Goal: Task Accomplishment & Management: Manage account settings

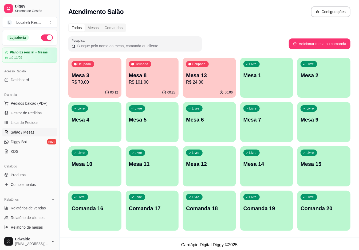
click at [147, 86] on div "Ocupada Mesa 8 R$ 101,00" at bounding box center [152, 73] width 53 height 30
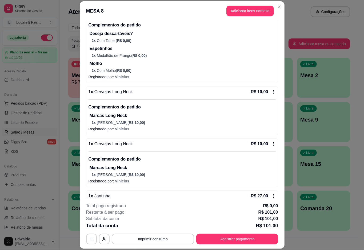
scroll to position [71, 0]
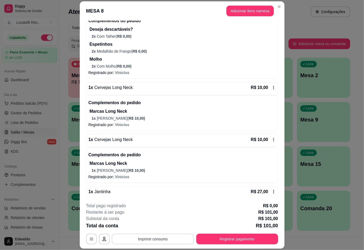
click at [138, 238] on button "Imprimir consumo" at bounding box center [153, 238] width 82 height 11
click at [154, 226] on button "IMPRESSORA pc" at bounding box center [151, 226] width 37 height 8
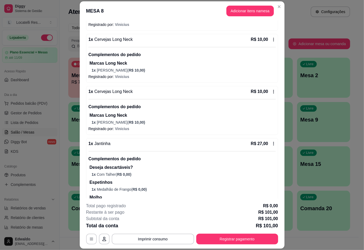
scroll to position [140, 0]
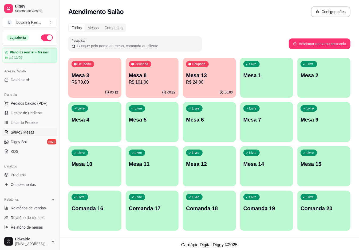
click at [209, 82] on p "R$ 24,00" at bounding box center [209, 82] width 47 height 6
click at [217, 82] on p "R$ 24,00" at bounding box center [209, 82] width 47 height 6
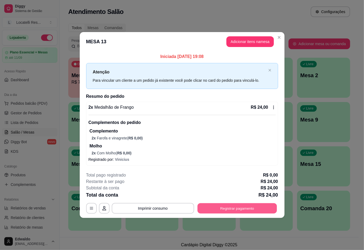
click at [230, 208] on button "Registrar pagamento" at bounding box center [237, 208] width 80 height 10
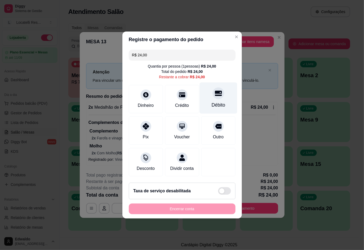
click at [217, 97] on div "Débito" at bounding box center [219, 97] width 38 height 31
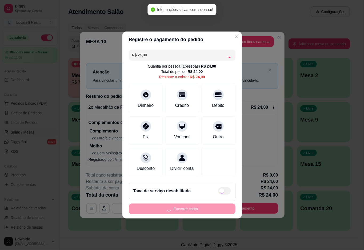
type input "R$ 0,00"
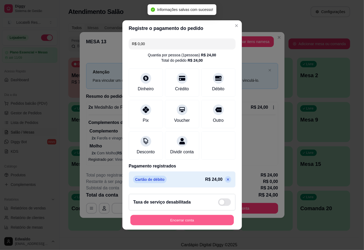
click at [188, 223] on button "Encerrar conta" at bounding box center [182, 220] width 104 height 10
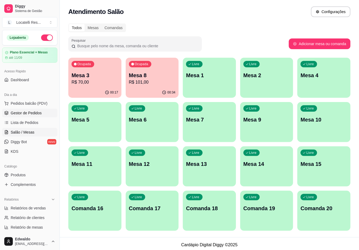
click at [35, 117] on link "Gestor de Pedidos" at bounding box center [29, 113] width 55 height 9
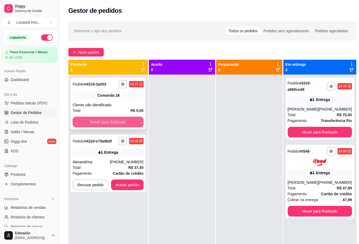
click at [114, 123] on button "Mover para finalizado" at bounding box center [108, 122] width 71 height 11
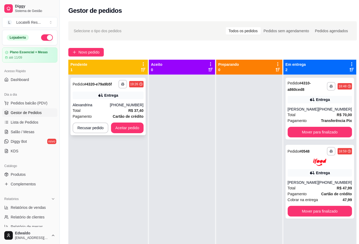
click at [108, 104] on div "Alexandrina" at bounding box center [91, 104] width 37 height 5
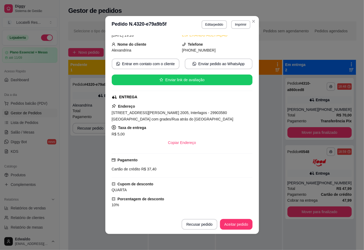
scroll to position [71, 0]
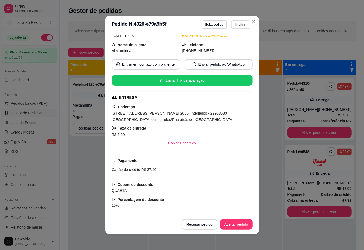
click at [237, 25] on button "Imprimir" at bounding box center [240, 24] width 19 height 9
click at [229, 43] on button "IMPRESSORA pc" at bounding box center [229, 43] width 39 height 9
click at [233, 223] on button "Aceitar pedido" at bounding box center [236, 224] width 31 height 10
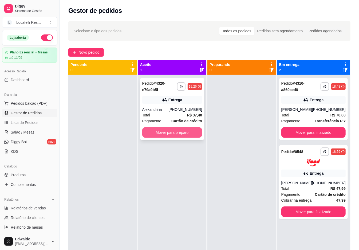
click at [189, 130] on button "Mover para preparo" at bounding box center [172, 132] width 60 height 11
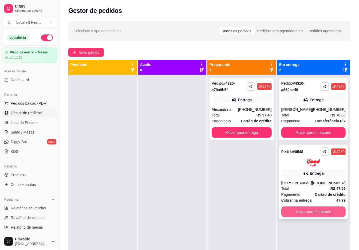
click at [311, 213] on button "Mover para finalizado" at bounding box center [313, 211] width 64 height 11
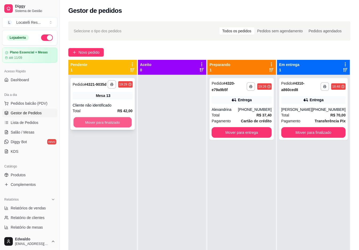
click at [106, 123] on button "Mover para finalizado" at bounding box center [102, 122] width 58 height 10
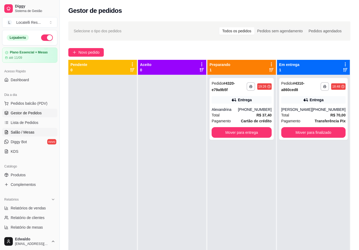
click at [25, 131] on span "Salão / Mesas" at bounding box center [23, 131] width 24 height 5
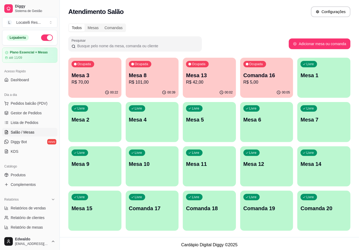
click at [204, 86] on div "Ocupada Mesa 13 R$ 42,00" at bounding box center [209, 73] width 53 height 30
click at [272, 67] on div "Ocupada Comanda 16 R$ 5,00" at bounding box center [266, 72] width 51 height 29
click at [236, 90] on div "Ocupada Mesa 3 R$ 70,00 00:26 Ocupada Mesa 8 R$ 101,00 00:42 Ocupada Mesa 13 R$…" at bounding box center [209, 144] width 282 height 173
click at [218, 86] on div "Ocupada Mesa 13 R$ 42,00" at bounding box center [209, 73] width 53 height 30
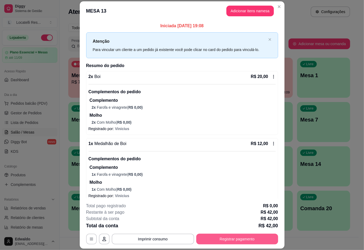
click at [237, 237] on button "Registrar pagamento" at bounding box center [237, 238] width 82 height 11
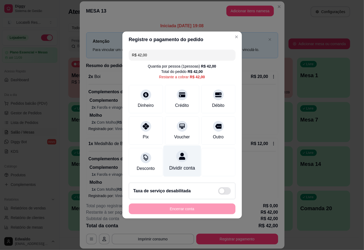
drag, startPoint x: 151, startPoint y: 129, endPoint x: 183, endPoint y: 176, distance: 56.2
click at [150, 129] on div "Pix" at bounding box center [146, 130] width 34 height 28
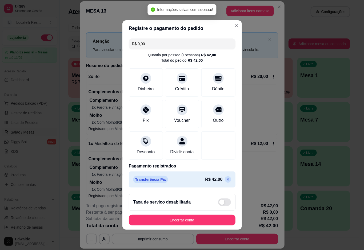
type input "R$ 0,00"
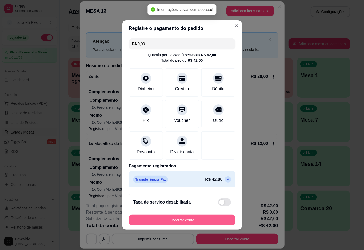
click at [186, 220] on button "Encerrar conta" at bounding box center [182, 220] width 107 height 11
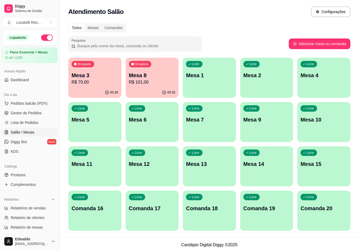
click at [141, 90] on div "00:42" at bounding box center [152, 92] width 53 height 10
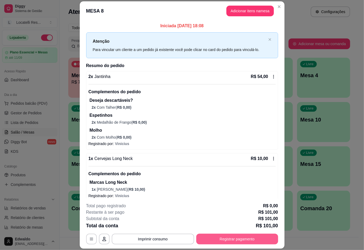
click at [236, 236] on button "Registrar pagamento" at bounding box center [237, 238] width 82 height 11
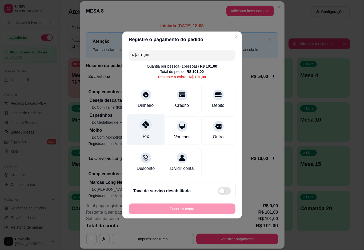
drag, startPoint x: 146, startPoint y: 133, endPoint x: 152, endPoint y: 141, distance: 10.4
click at [147, 133] on div "Pix" at bounding box center [145, 136] width 6 height 7
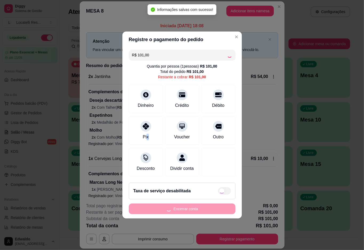
type input "R$ 0,00"
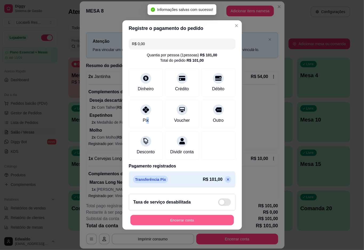
click at [187, 220] on button "Encerrar conta" at bounding box center [182, 220] width 104 height 10
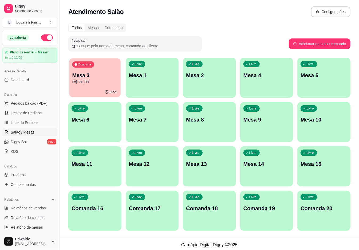
click at [90, 75] on p "Mesa 3" at bounding box center [94, 75] width 45 height 7
click at [36, 132] on link "Salão / Mesas" at bounding box center [29, 132] width 55 height 9
click at [31, 113] on span "Gestor de Pedidos" at bounding box center [26, 112] width 31 height 5
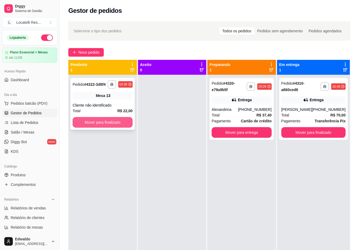
click at [103, 123] on button "Mover para finalizado" at bounding box center [103, 122] width 60 height 11
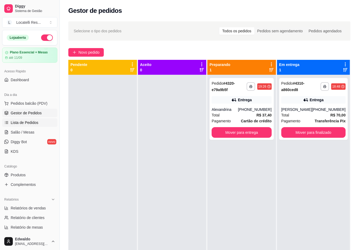
click at [25, 120] on span "Lista de Pedidos" at bounding box center [25, 122] width 28 height 5
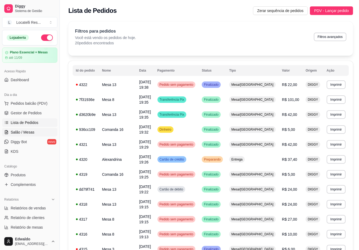
click at [30, 131] on span "Salão / Mesas" at bounding box center [23, 131] width 24 height 5
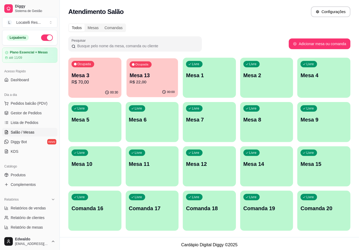
click at [163, 74] on p "Mesa 13" at bounding box center [151, 75] width 45 height 7
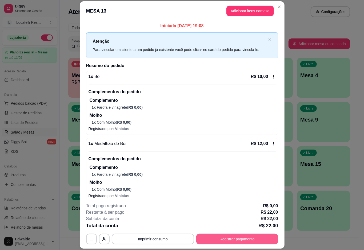
click at [254, 241] on button "Registrar pagamento" at bounding box center [237, 238] width 82 height 11
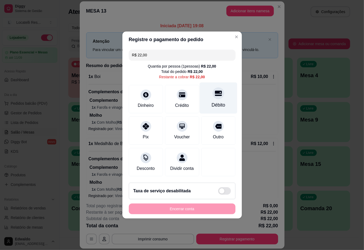
click at [209, 97] on div "Débito" at bounding box center [219, 97] width 38 height 31
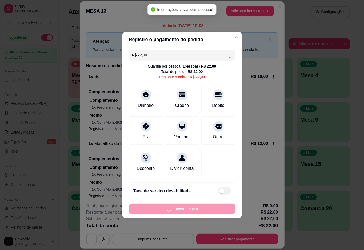
type input "R$ 0,00"
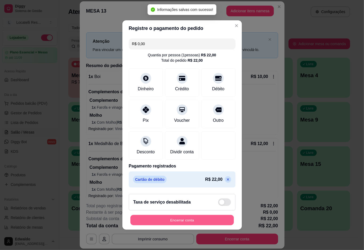
click at [184, 221] on button "Encerrar conta" at bounding box center [182, 220] width 104 height 10
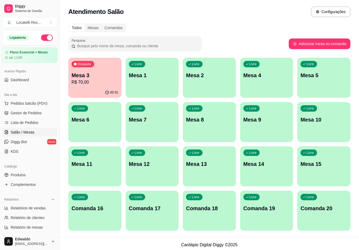
click at [139, 82] on div "Livre Mesa 1" at bounding box center [152, 75] width 53 height 34
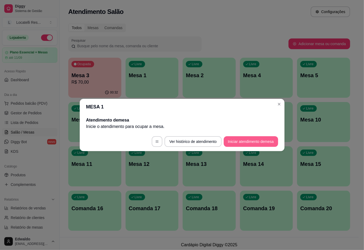
click at [249, 140] on button "Iniciar atendimento de mesa" at bounding box center [251, 141] width 54 height 11
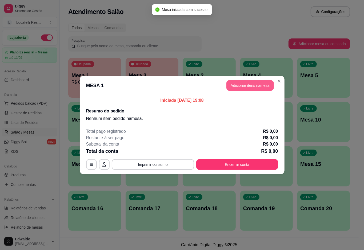
click at [244, 86] on button "Adicionar itens na mesa" at bounding box center [250, 85] width 47 height 11
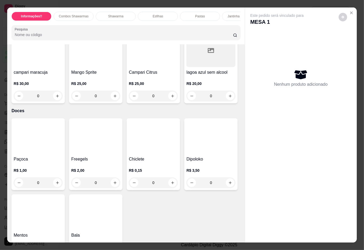
scroll to position [1672, 0]
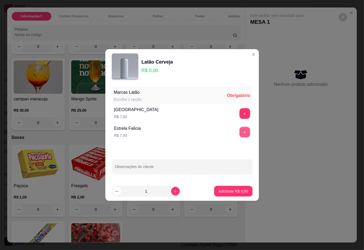
click at [244, 130] on button "+" at bounding box center [245, 132] width 11 height 11
click at [228, 191] on p "Adicionar R$ 14,00" at bounding box center [232, 190] width 32 height 5
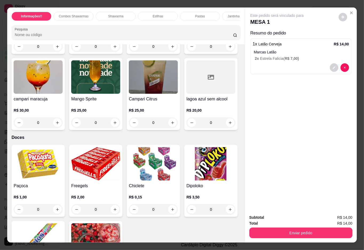
click at [300, 232] on button "Enviar pedido" at bounding box center [300, 232] width 103 height 11
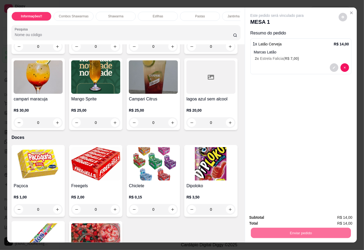
click at [291, 218] on button "Não registrar e enviar pedido" at bounding box center [282, 217] width 55 height 10
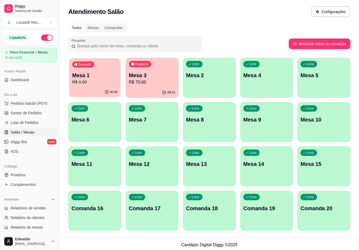
click at [105, 74] on p "Mesa 1" at bounding box center [94, 75] width 45 height 7
click at [29, 110] on span "Gestor de Pedidos" at bounding box center [26, 112] width 31 height 5
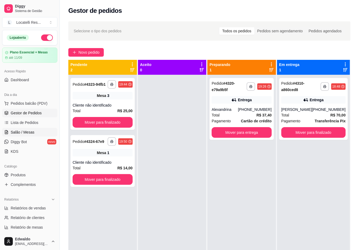
click at [29, 131] on span "Salão / Mesas" at bounding box center [23, 131] width 24 height 5
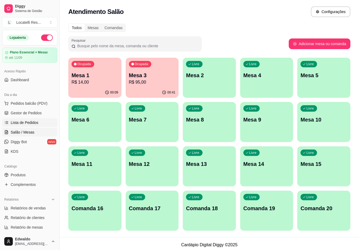
click at [33, 123] on span "Lista de Pedidos" at bounding box center [25, 122] width 28 height 5
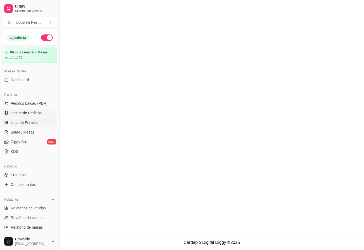
click at [32, 114] on span "Gestor de Pedidos" at bounding box center [26, 112] width 31 height 5
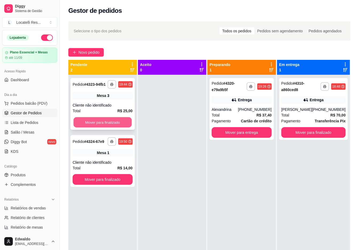
click at [88, 120] on button "Mover para finalizado" at bounding box center [102, 122] width 58 height 10
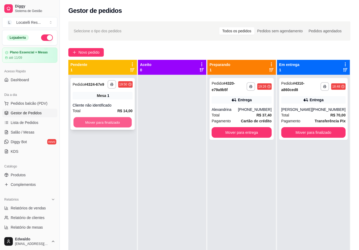
click at [97, 124] on button "Mover para finalizado" at bounding box center [102, 122] width 58 height 10
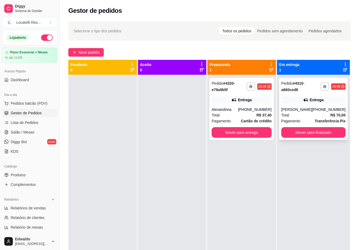
click at [323, 98] on div "Entrega" at bounding box center [313, 99] width 64 height 7
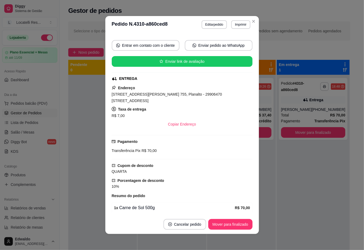
scroll to position [107, 0]
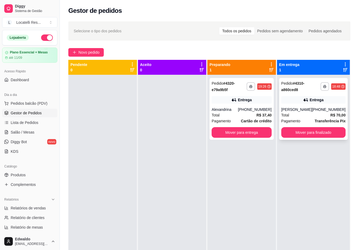
click at [320, 106] on div "**********" at bounding box center [313, 109] width 69 height 62
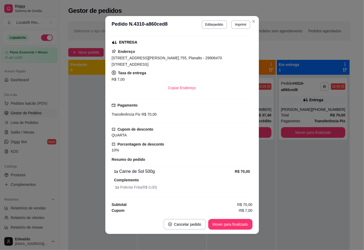
scroll to position [117, 0]
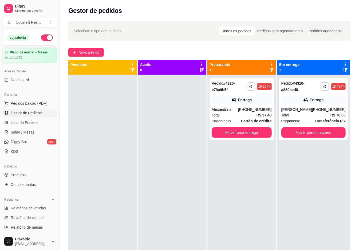
click at [24, 110] on span "Gestor de Pedidos" at bounding box center [26, 112] width 31 height 5
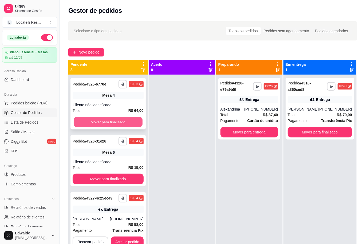
click at [86, 122] on button "Mover para finalizado" at bounding box center [108, 122] width 69 height 10
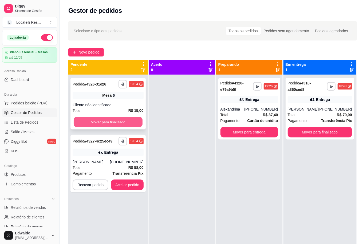
click at [102, 120] on button "Mover para finalizado" at bounding box center [108, 122] width 69 height 10
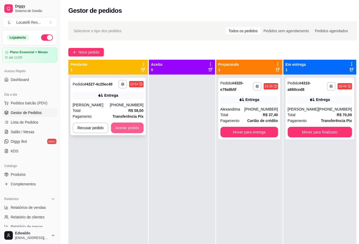
click at [128, 125] on button "Aceitar pedido" at bounding box center [127, 128] width 33 height 11
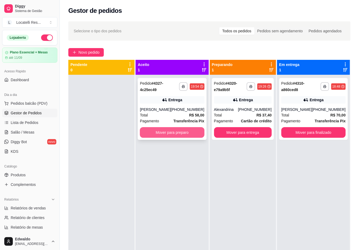
click at [172, 134] on button "Mover para preparo" at bounding box center [172, 132] width 64 height 11
click at [174, 138] on button "Mover para preparo" at bounding box center [172, 132] width 64 height 11
click at [174, 112] on div "[PHONE_NUMBER]" at bounding box center [187, 109] width 34 height 5
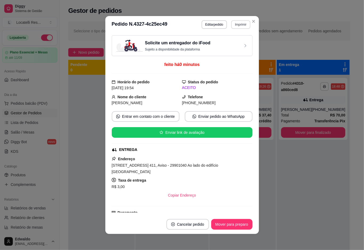
click at [239, 23] on button "Imprimir" at bounding box center [240, 24] width 19 height 9
click at [229, 45] on button "IMPRESSORA pc" at bounding box center [229, 43] width 39 height 9
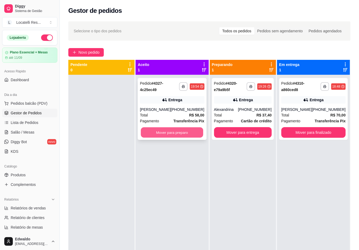
click at [176, 138] on button "Mover para preparo" at bounding box center [172, 132] width 62 height 10
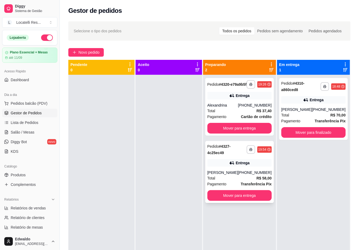
drag, startPoint x: 238, startPoint y: 181, endPoint x: 230, endPoint y: 171, distance: 13.1
click at [230, 171] on div "**********" at bounding box center [239, 172] width 69 height 62
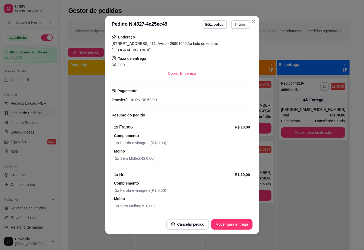
scroll to position [172, 0]
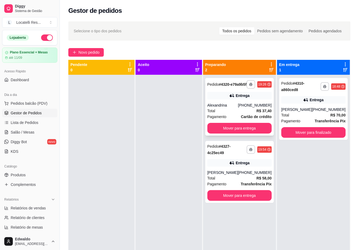
click at [213, 108] on div "Alexandrina" at bounding box center [222, 104] width 31 height 5
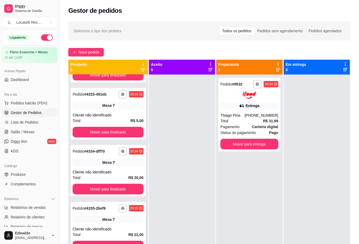
scroll to position [20, 0]
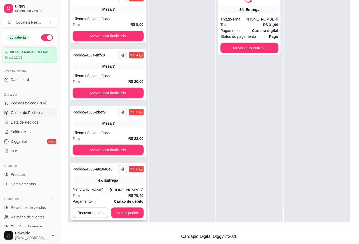
click at [95, 188] on div "[PERSON_NAME]" at bounding box center [91, 190] width 37 height 5
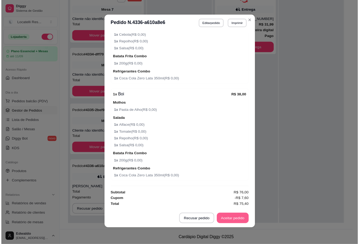
scroll to position [10, 0]
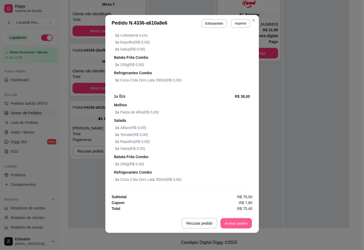
click at [224, 224] on button "Aceitar pedido" at bounding box center [236, 223] width 31 height 10
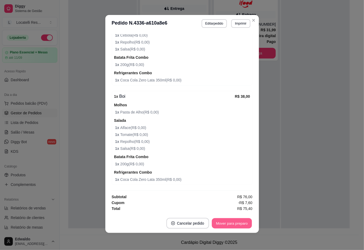
click at [217, 221] on button "Mover para preparo" at bounding box center [232, 223] width 40 height 10
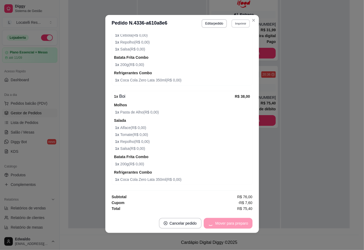
click at [239, 25] on button "Imprimir" at bounding box center [241, 23] width 18 height 8
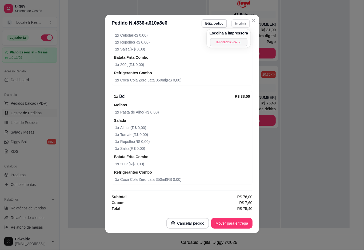
click at [222, 41] on button "IMPRESSORA pc" at bounding box center [228, 42] width 37 height 8
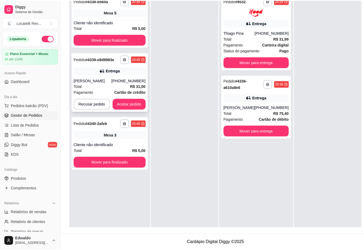
scroll to position [0, 0]
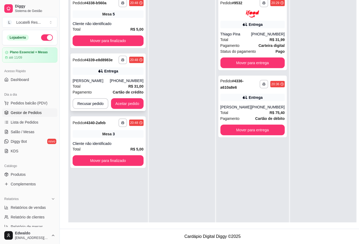
click at [119, 84] on div "Total R$ 31,00" at bounding box center [108, 87] width 71 height 6
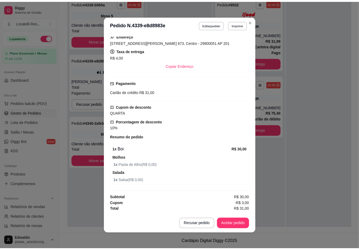
scroll to position [1, 0]
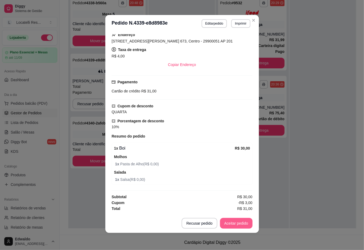
click at [223, 220] on button "Aceitar pedido" at bounding box center [236, 223] width 33 height 11
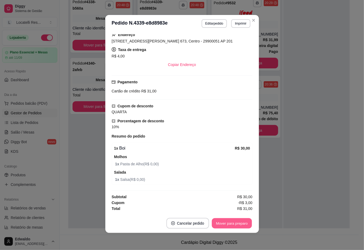
click at [228, 227] on button "Mover para preparo" at bounding box center [232, 223] width 40 height 10
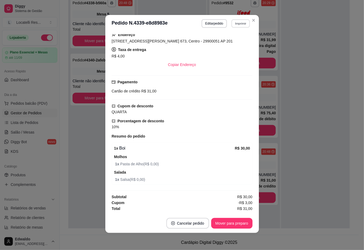
click at [235, 26] on button "Imprimir" at bounding box center [241, 23] width 18 height 8
click at [232, 38] on button "IMPRESSORA pc" at bounding box center [228, 42] width 37 height 8
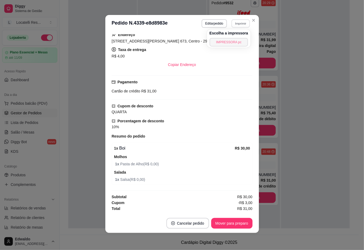
click at [226, 42] on button "IMPRESSORA pc" at bounding box center [229, 42] width 39 height 9
click at [241, 231] on footer "Cancelar pedido Mover para preparo" at bounding box center [182, 222] width 154 height 19
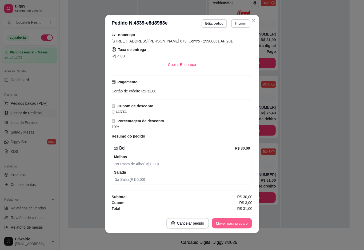
click at [218, 217] on footer "Cancelar pedido Mover para preparo" at bounding box center [182, 222] width 154 height 19
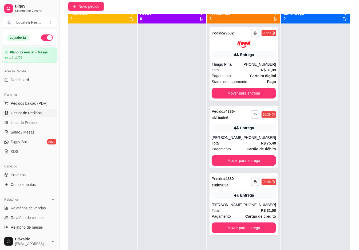
scroll to position [0, 0]
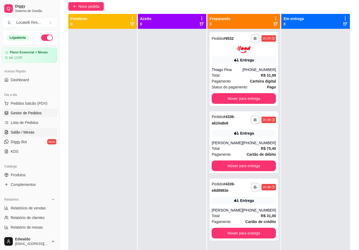
click at [29, 131] on span "Salão / Mesas" at bounding box center [23, 131] width 24 height 5
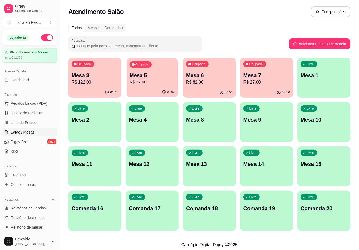
click at [158, 85] on div "Ocupada Mesa 5 R$ 27,00" at bounding box center [151, 72] width 51 height 29
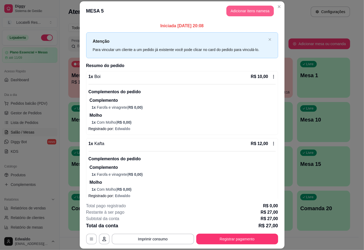
click at [250, 10] on button "Adicionar itens na mesa" at bounding box center [250, 11] width 47 height 11
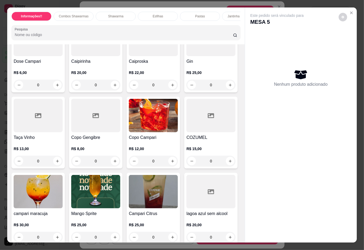
scroll to position [1565, 0]
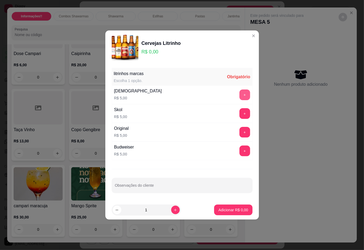
click at [240, 93] on button "+" at bounding box center [245, 94] width 11 height 11
click at [240, 93] on button "+" at bounding box center [245, 95] width 10 height 10
click at [240, 93] on button "+" at bounding box center [245, 94] width 11 height 11
click at [233, 210] on p "Adicionar R$ 15,00" at bounding box center [232, 209] width 32 height 5
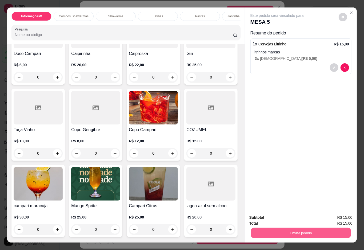
click at [306, 229] on button "Enviar pedido" at bounding box center [301, 233] width 100 height 10
click at [293, 217] on button "Não registrar e enviar pedido" at bounding box center [283, 217] width 54 height 10
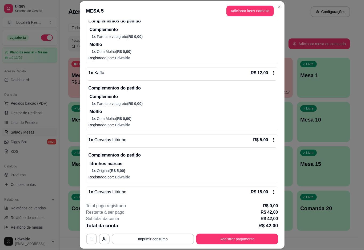
scroll to position [107, 0]
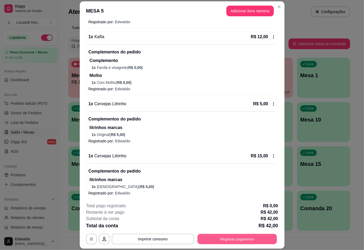
click at [247, 234] on button "Registrar pagamento" at bounding box center [237, 239] width 80 height 10
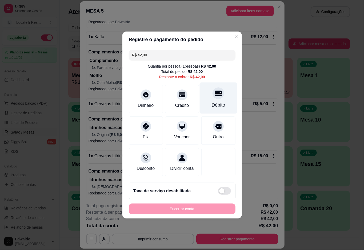
click at [219, 97] on div "Débito" at bounding box center [219, 97] width 38 height 31
type input "R$ 0,00"
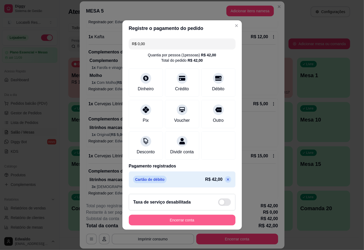
click at [179, 223] on button "Encerrar conta" at bounding box center [182, 220] width 107 height 11
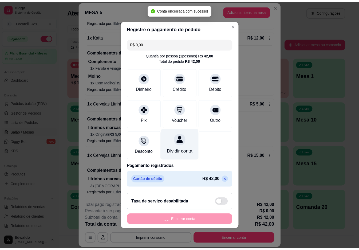
scroll to position [0, 0]
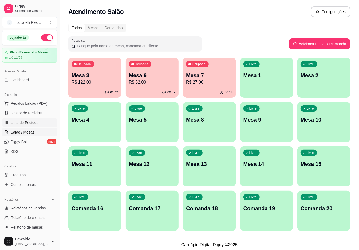
click at [31, 121] on span "Lista de Pedidos" at bounding box center [25, 122] width 28 height 5
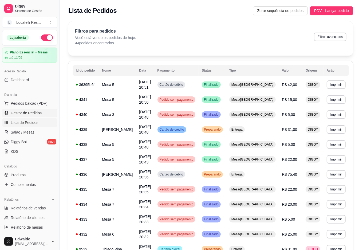
click at [34, 110] on span "Gestor de Pedidos" at bounding box center [26, 112] width 31 height 5
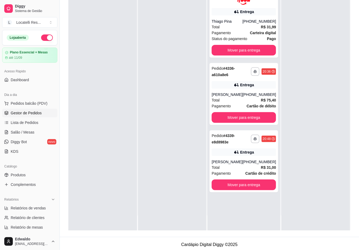
scroll to position [81, 0]
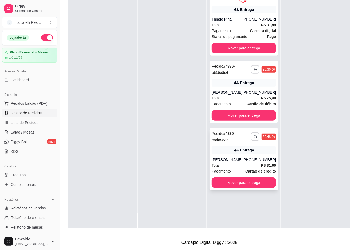
click at [250, 162] on div "[PHONE_NUMBER]" at bounding box center [259, 159] width 34 height 5
click at [31, 123] on span "Lista de Pedidos" at bounding box center [25, 122] width 28 height 5
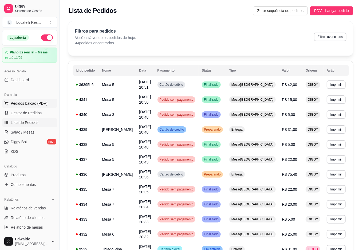
click at [26, 101] on span "Pedidos balcão (PDV)" at bounding box center [29, 103] width 37 height 5
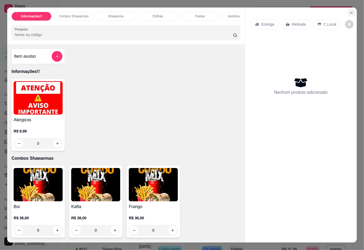
click at [351, 11] on icon "Close" at bounding box center [352, 13] width 4 height 4
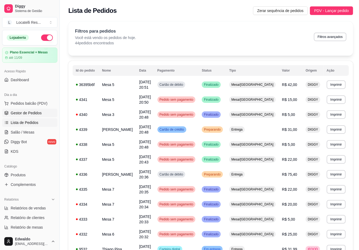
click at [28, 111] on span "Gestor de Pedidos" at bounding box center [26, 112] width 31 height 5
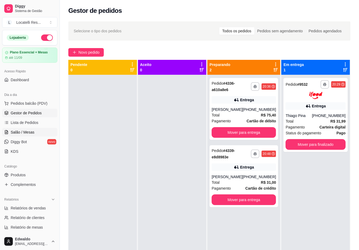
click at [19, 134] on span "Salão / Mesas" at bounding box center [23, 131] width 24 height 5
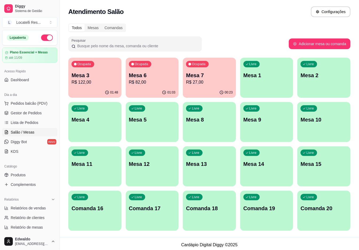
click at [144, 81] on p "R$ 82,00" at bounding box center [152, 82] width 47 height 6
click at [216, 86] on div "Ocupada Mesa 7 R$ 27,00" at bounding box center [209, 72] width 51 height 29
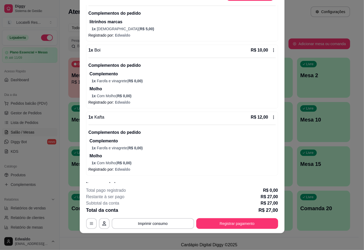
scroll to position [27, 0]
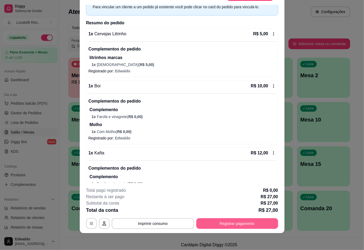
click at [242, 225] on button "Registrar pagamento" at bounding box center [237, 223] width 82 height 11
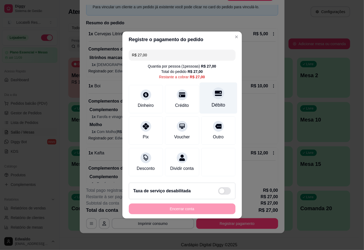
click at [207, 92] on div "Débito" at bounding box center [219, 97] width 38 height 31
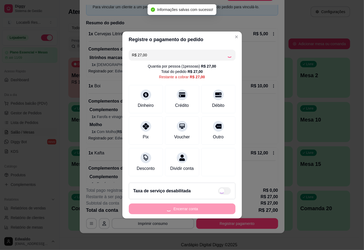
type input "R$ 0,00"
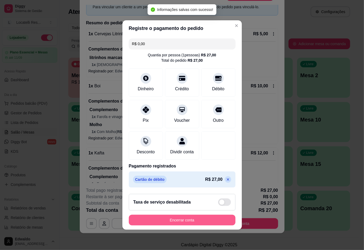
click at [176, 222] on button "Encerrar conta" at bounding box center [182, 220] width 107 height 11
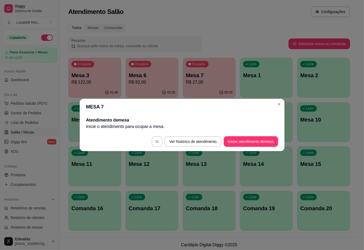
scroll to position [0, 0]
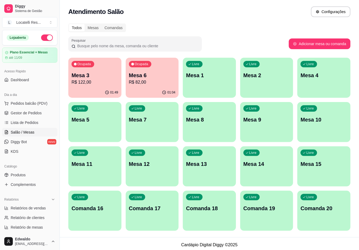
click at [42, 37] on button "button" at bounding box center [47, 37] width 12 height 6
click at [29, 122] on span "Lista de Pedidos" at bounding box center [25, 122] width 28 height 5
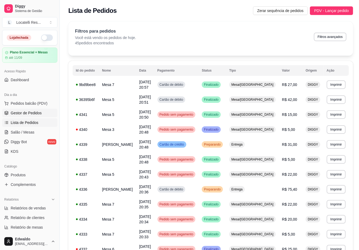
click at [31, 113] on span "Gestor de Pedidos" at bounding box center [26, 112] width 31 height 5
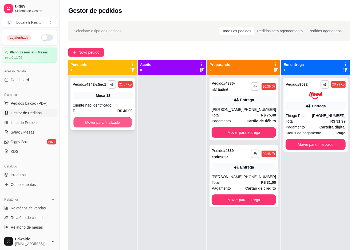
click at [88, 119] on button "Mover para finalizado" at bounding box center [102, 122] width 58 height 10
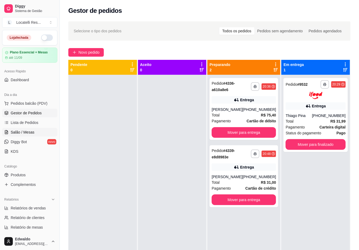
click at [25, 130] on span "Salão / Mesas" at bounding box center [23, 131] width 24 height 5
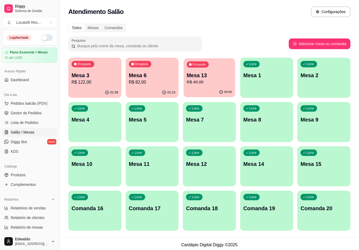
click at [203, 82] on p "R$ 40,00" at bounding box center [209, 82] width 45 height 6
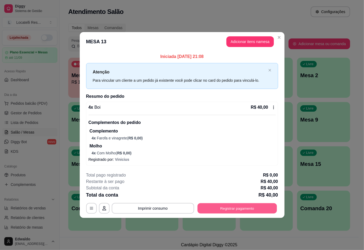
click at [236, 206] on button "Registrar pagamento" at bounding box center [237, 208] width 80 height 10
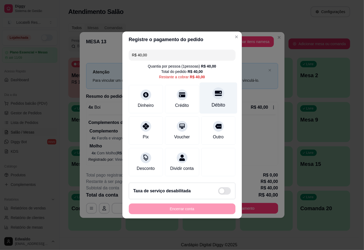
drag, startPoint x: 221, startPoint y: 90, endPoint x: 218, endPoint y: 91, distance: 3.0
click at [220, 90] on div "Débito" at bounding box center [219, 97] width 38 height 31
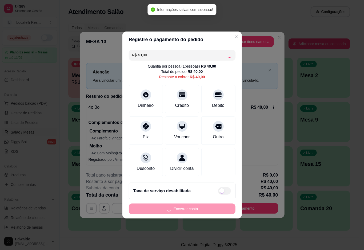
type input "R$ 0,00"
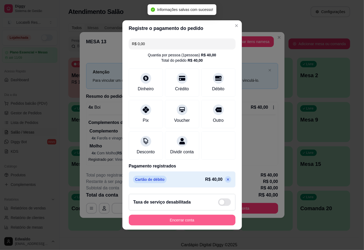
click at [185, 218] on button "Encerrar conta" at bounding box center [182, 220] width 107 height 11
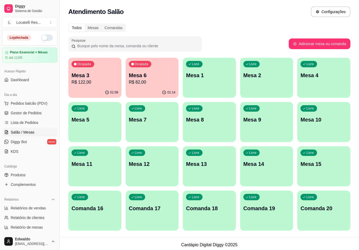
click at [107, 212] on p "Comanda 16" at bounding box center [95, 207] width 47 height 7
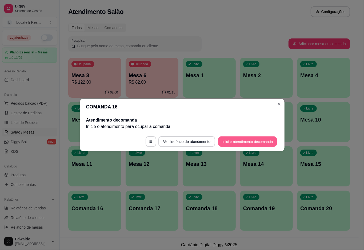
click at [240, 141] on button "Iniciar atendimento de comanda" at bounding box center [248, 141] width 59 height 10
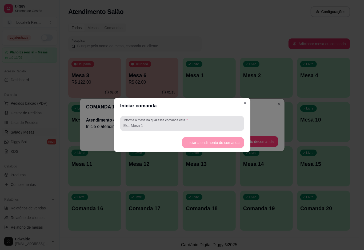
click at [161, 125] on input "Informe a mesa na qual essa comanda está." at bounding box center [182, 125] width 117 height 5
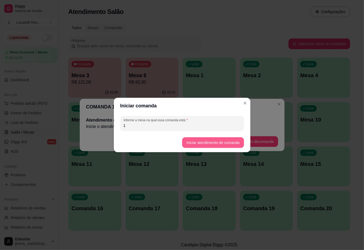
type input "1"
click at [209, 142] on button "Iniciar atendimento de comanda" at bounding box center [213, 142] width 62 height 11
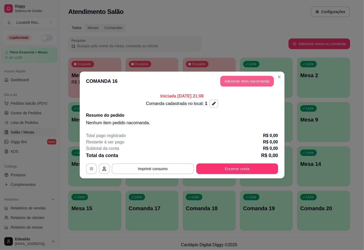
click at [239, 85] on button "Adicionar itens na comanda" at bounding box center [247, 81] width 54 height 11
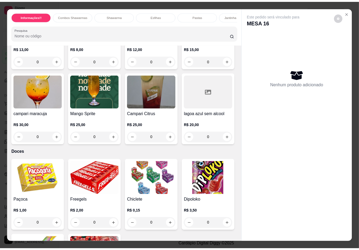
scroll to position [1601, 0]
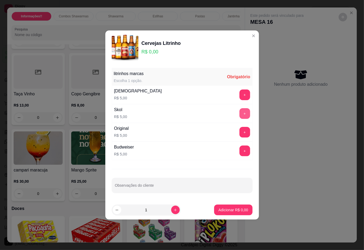
click at [243, 110] on button "+" at bounding box center [245, 113] width 11 height 11
click at [241, 112] on button "+" at bounding box center [245, 113] width 10 height 10
click at [236, 209] on p "Adicionar R$ 10,00" at bounding box center [232, 209] width 32 height 5
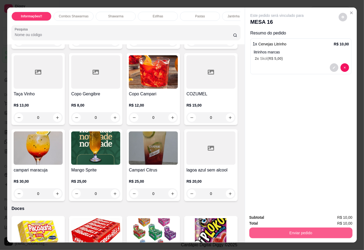
click at [277, 229] on button "Enviar pedido" at bounding box center [300, 232] width 103 height 11
click at [302, 215] on button "Não registrar e enviar pedido" at bounding box center [283, 217] width 54 height 10
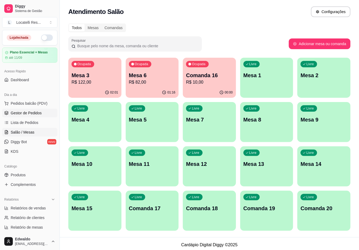
click at [21, 113] on span "Gestor de Pedidos" at bounding box center [26, 112] width 31 height 5
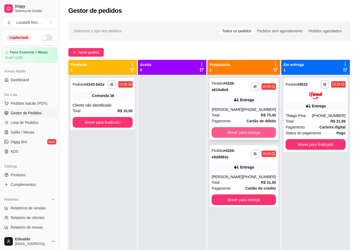
click at [231, 134] on button "Mover para entrega" at bounding box center [244, 132] width 64 height 11
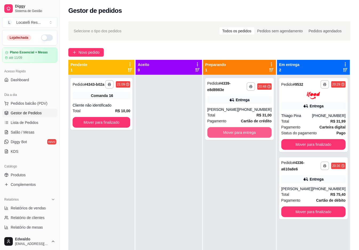
click at [233, 133] on button "Mover para entrega" at bounding box center [239, 132] width 64 height 11
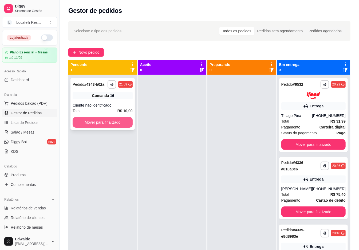
click at [118, 125] on button "Mover para finalizado" at bounding box center [103, 122] width 60 height 11
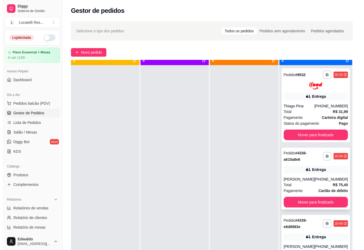
scroll to position [15, 0]
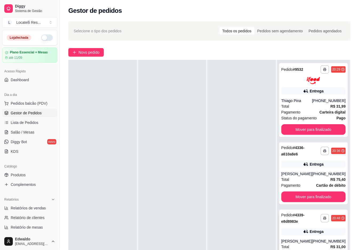
click at [296, 236] on div "**********" at bounding box center [313, 240] width 69 height 62
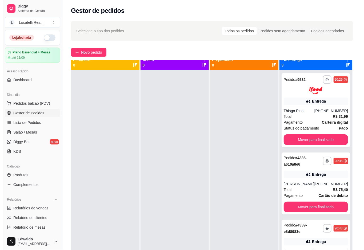
scroll to position [0, 0]
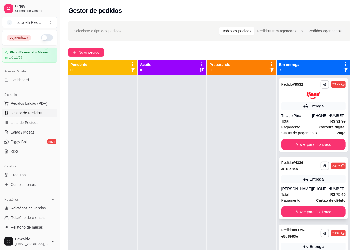
click at [296, 184] on div "**********" at bounding box center [313, 188] width 69 height 62
click at [302, 144] on button "Mover para finalizado" at bounding box center [313, 144] width 62 height 10
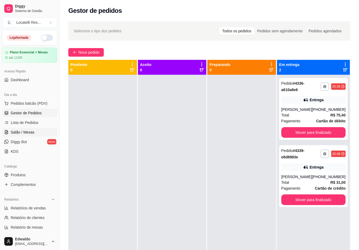
click at [31, 130] on span "Salão / Mesas" at bounding box center [23, 131] width 24 height 5
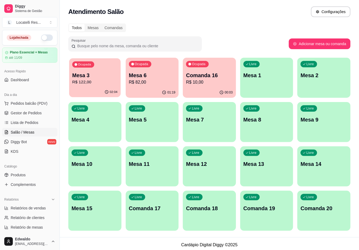
click at [109, 96] on div "02:04" at bounding box center [94, 92] width 51 height 10
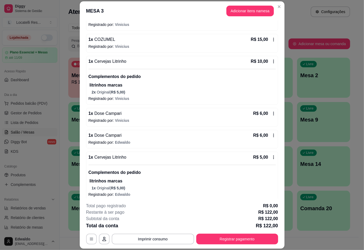
scroll to position [249, 0]
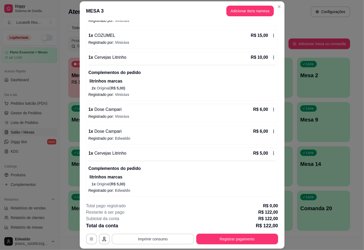
click at [176, 237] on button "Imprimir consumo" at bounding box center [153, 238] width 82 height 11
click at [156, 227] on button "IMPRESSORA pc" at bounding box center [152, 226] width 39 height 9
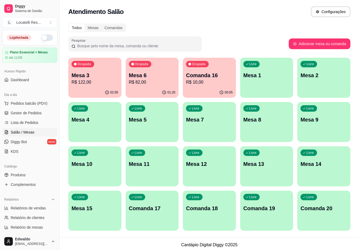
click at [19, 132] on span "Salão / Mesas" at bounding box center [23, 131] width 24 height 5
click at [24, 122] on span "Lista de Pedidos" at bounding box center [25, 122] width 28 height 5
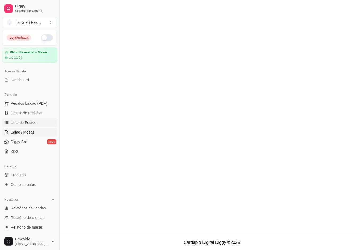
click at [27, 130] on span "Salão / Mesas" at bounding box center [23, 131] width 24 height 5
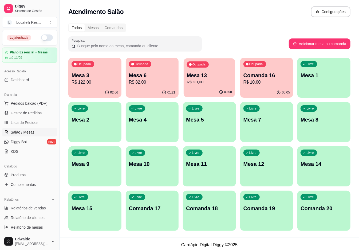
click at [201, 80] on p "R$ 20,00" at bounding box center [209, 82] width 45 height 6
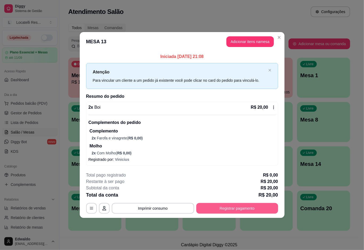
click at [246, 210] on button "Registrar pagamento" at bounding box center [237, 208] width 82 height 11
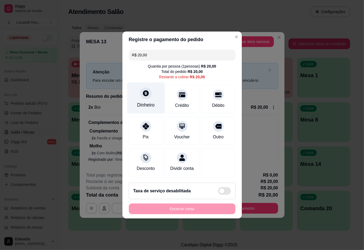
click at [148, 101] on div "Dinheiro" at bounding box center [146, 104] width 18 height 7
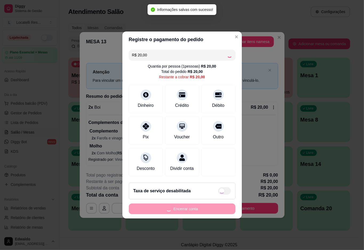
type input "R$ 0,00"
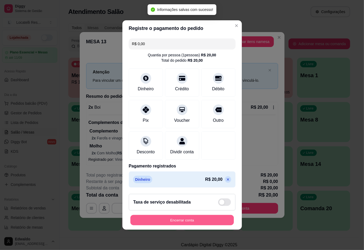
click at [185, 221] on button "Encerrar conta" at bounding box center [182, 220] width 104 height 10
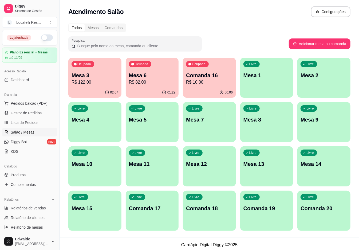
click at [217, 86] on div "Ocupada Comanda 16 R$ 10,00" at bounding box center [209, 73] width 53 height 30
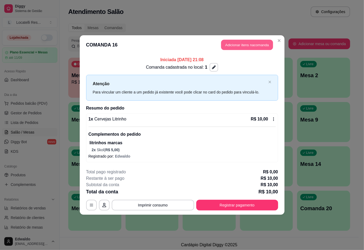
click at [254, 40] on button "Adicionar itens na comanda" at bounding box center [247, 45] width 52 height 10
click at [258, 45] on button "Adicionar itens na comanda" at bounding box center [247, 44] width 54 height 11
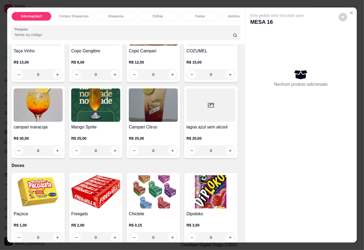
scroll to position [1636, 0]
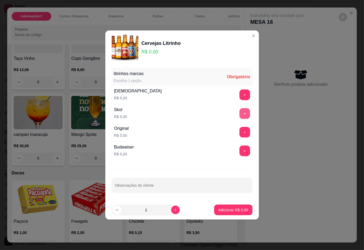
click at [241, 111] on button "+" at bounding box center [245, 113] width 11 height 11
click at [226, 205] on button "Adicionar R$ 5,00" at bounding box center [233, 209] width 38 height 11
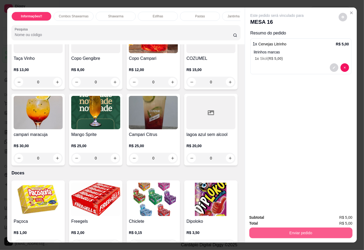
click at [271, 228] on button "Enviar pedido" at bounding box center [300, 232] width 103 height 11
click at [292, 218] on button "Não registrar e enviar pedido" at bounding box center [282, 217] width 55 height 10
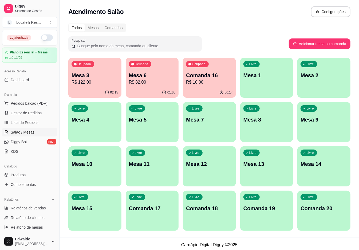
click at [30, 132] on span "Salão / Mesas" at bounding box center [23, 131] width 24 height 5
click at [29, 122] on span "Lista de Pedidos" at bounding box center [25, 122] width 28 height 5
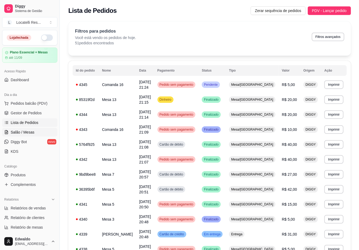
click at [29, 132] on span "Salão / Mesas" at bounding box center [23, 131] width 24 height 5
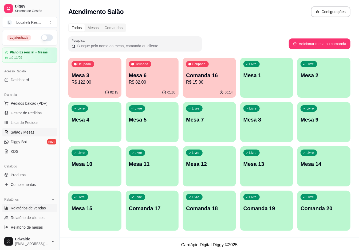
click at [27, 208] on span "Relatórios de vendas" at bounding box center [28, 207] width 35 height 5
select select "ALL"
select select "0"
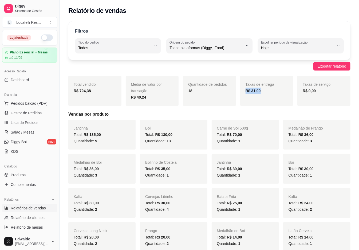
drag, startPoint x: 243, startPoint y: 89, endPoint x: 270, endPoint y: 92, distance: 27.1
click at [270, 92] on div "Taxas de entrega R$ 31,00" at bounding box center [266, 91] width 53 height 30
click at [29, 114] on span "Gestor de Pedidos" at bounding box center [26, 112] width 31 height 5
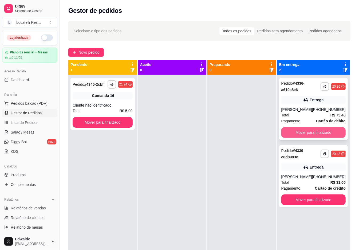
click at [312, 133] on button "Mover para finalizado" at bounding box center [313, 132] width 64 height 11
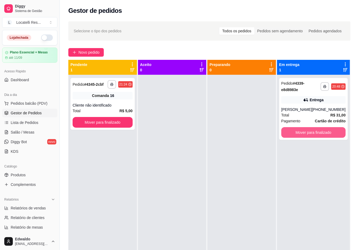
click at [310, 131] on button "Mover para finalizado" at bounding box center [313, 132] width 64 height 11
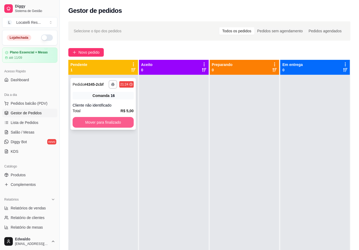
click at [118, 124] on button "Mover para finalizado" at bounding box center [103, 122] width 61 height 11
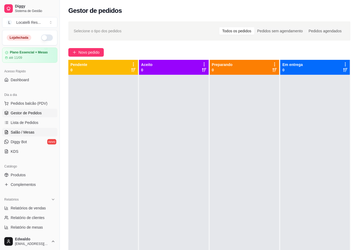
click at [27, 133] on span "Salão / Mesas" at bounding box center [23, 131] width 24 height 5
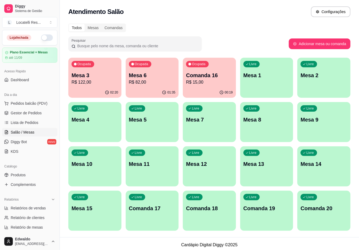
click at [201, 83] on p "R$ 15,00" at bounding box center [209, 82] width 47 height 6
click at [20, 129] on link "Salão / Mesas" at bounding box center [29, 132] width 55 height 9
click at [24, 121] on span "Lista de Pedidos" at bounding box center [25, 122] width 28 height 5
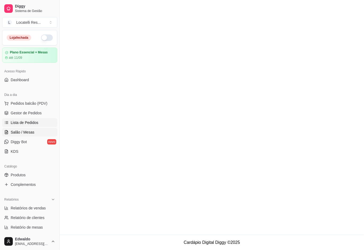
click at [22, 131] on span "Salão / Mesas" at bounding box center [23, 131] width 24 height 5
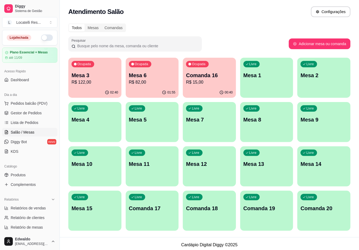
click at [176, 80] on p "R$ 82,00" at bounding box center [152, 82] width 47 height 6
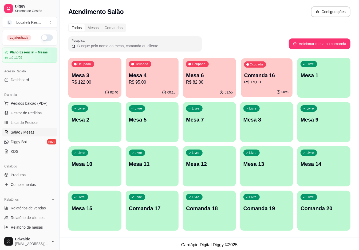
click at [269, 84] on p "R$ 15,00" at bounding box center [266, 82] width 45 height 6
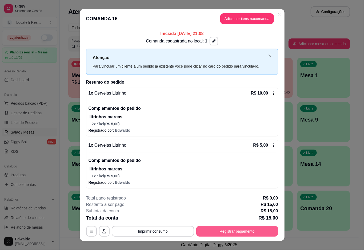
click at [231, 233] on button "Registrar pagamento" at bounding box center [237, 231] width 82 height 11
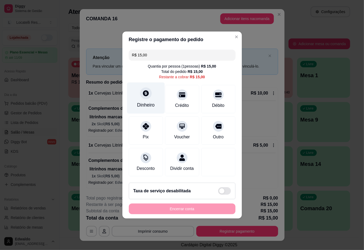
click at [138, 91] on div "Dinheiro" at bounding box center [146, 97] width 38 height 31
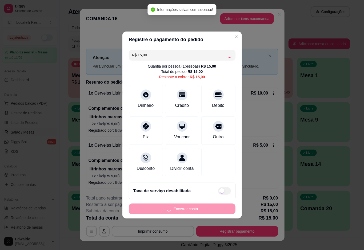
type input "R$ 0,00"
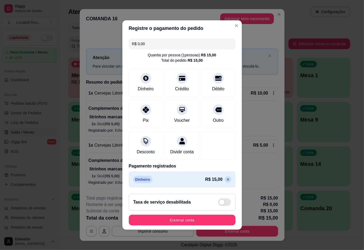
scroll to position [0, 0]
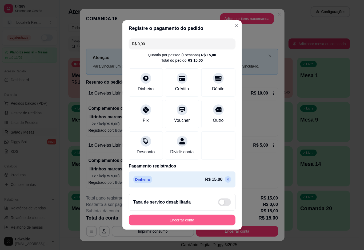
click at [189, 222] on button "Encerrar conta" at bounding box center [182, 220] width 107 height 11
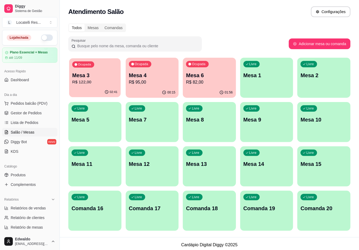
click at [78, 84] on p "R$ 122,00" at bounding box center [94, 82] width 45 height 6
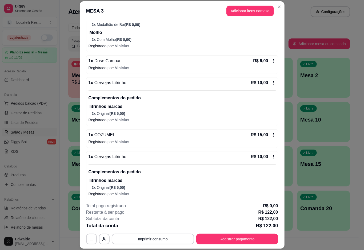
scroll to position [213, 0]
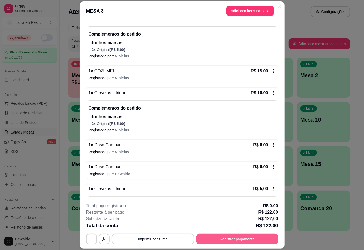
click at [227, 237] on button "Registrar pagamento" at bounding box center [237, 238] width 82 height 11
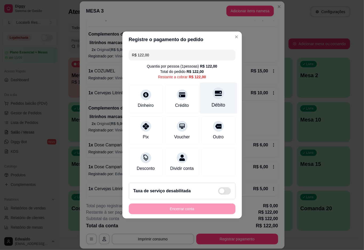
click at [215, 93] on icon at bounding box center [218, 93] width 7 height 7
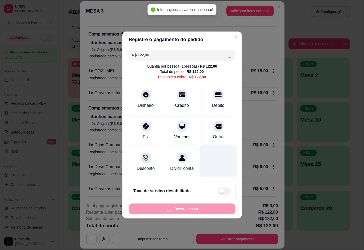
type input "R$ 0,00"
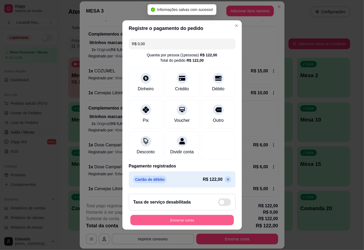
click at [184, 221] on button "Encerrar conta" at bounding box center [182, 220] width 104 height 10
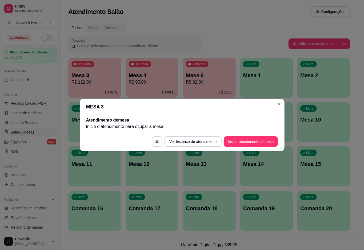
scroll to position [0, 0]
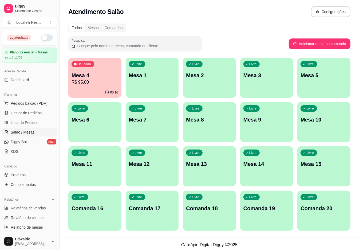
click at [90, 84] on p "R$ 95,00" at bounding box center [95, 82] width 47 height 6
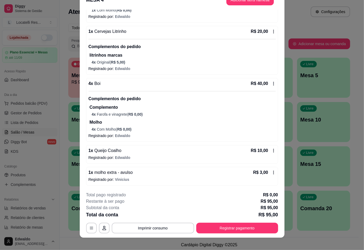
scroll to position [15, 0]
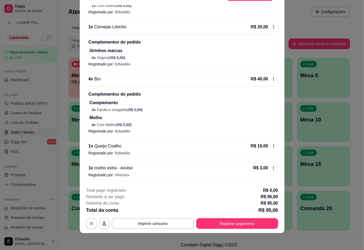
click at [272, 167] on icon at bounding box center [274, 168] width 4 height 4
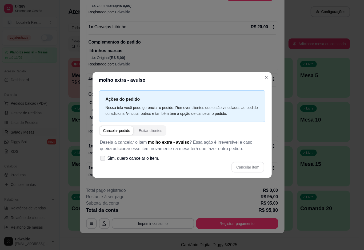
click at [104, 157] on icon at bounding box center [103, 158] width 4 height 3
click at [103, 159] on input "Sim, quero cancelar o item." at bounding box center [101, 160] width 3 height 3
checkbox input "true"
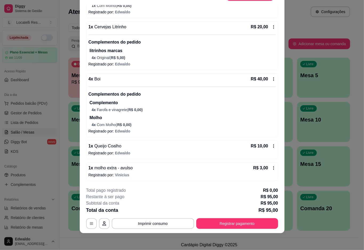
click at [275, 9] on div "Iniciada [DATE] 21:08 Atenção Para vincular um cliente a um pedido já existente…" at bounding box center [182, 94] width 205 height 178
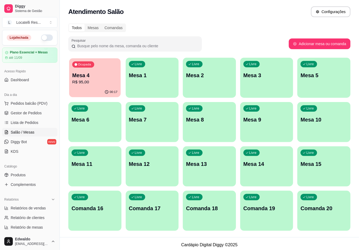
click at [85, 71] on div "Ocupada Mesa 4 R$ 95,00" at bounding box center [94, 72] width 51 height 29
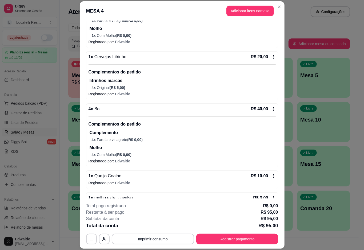
scroll to position [169, 0]
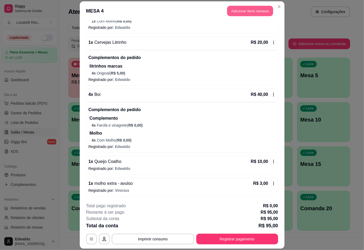
click at [248, 11] on button "Adicionar itens na mesa" at bounding box center [250, 11] width 46 height 10
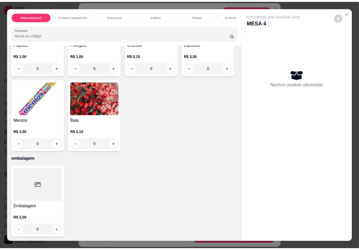
scroll to position [2312, 0]
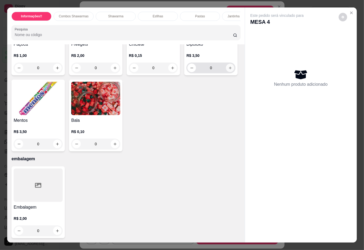
click at [228, 70] on icon "increase-product-quantity" at bounding box center [230, 68] width 4 height 4
type input "1"
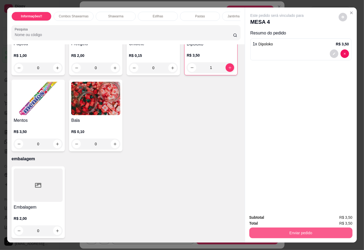
click at [282, 235] on div "Enviar pedido" at bounding box center [300, 232] width 103 height 12
click at [302, 219] on button "Não registrar e enviar pedido" at bounding box center [282, 217] width 55 height 10
